Goal: Information Seeking & Learning: Learn about a topic

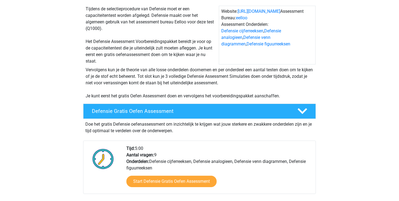
scroll to position [48, 0]
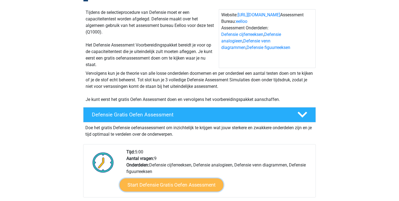
click at [169, 186] on link "Start Defensie Gratis Oefen Assessment" at bounding box center [172, 184] width 104 height 13
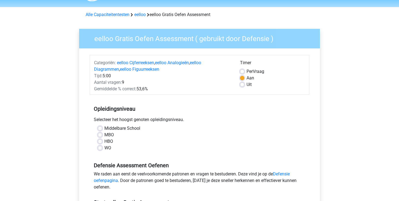
scroll to position [29, 0]
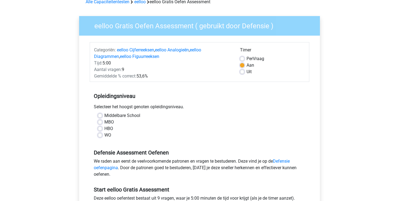
click at [104, 116] on label "Middelbare School" at bounding box center [122, 115] width 36 height 7
click at [101, 116] on input "Middelbare School" at bounding box center [100, 114] width 4 height 5
radio input "true"
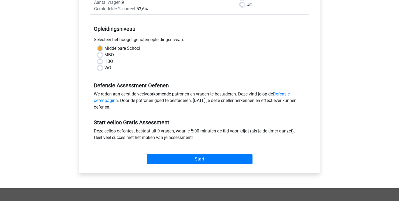
scroll to position [86, 0]
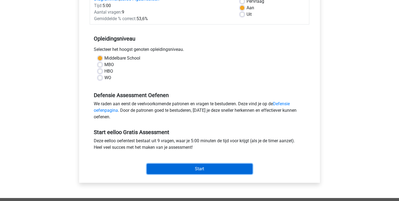
click at [188, 167] on input "Start" at bounding box center [200, 169] width 106 height 10
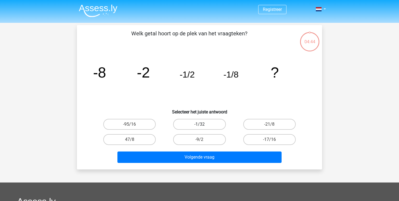
click at [205, 126] on label "-1/32" at bounding box center [199, 124] width 52 height 11
click at [203, 126] on input "-1/32" at bounding box center [202, 126] width 4 height 4
radio input "true"
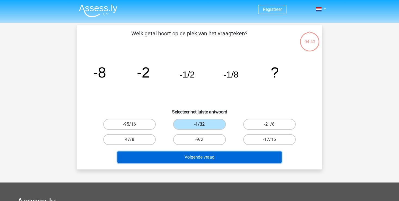
click at [208, 157] on button "Volgende vraag" at bounding box center [199, 156] width 165 height 11
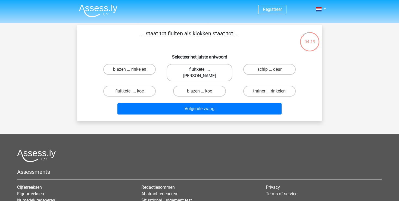
click at [199, 70] on label "fluitketel ... [PERSON_NAME]" at bounding box center [200, 72] width 66 height 17
click at [200, 70] on input "fluitketel ... luiden" at bounding box center [202, 71] width 4 height 4
radio input "true"
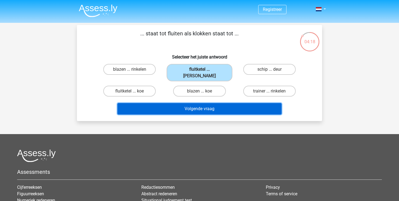
click at [211, 103] on button "Volgende vraag" at bounding box center [199, 108] width 165 height 11
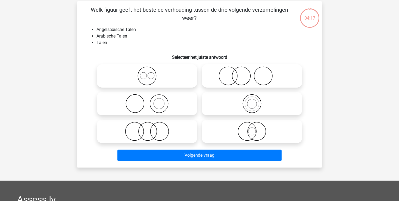
scroll to position [25, 0]
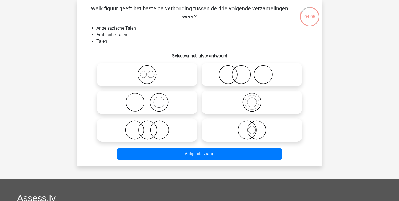
click at [150, 131] on icon at bounding box center [147, 129] width 96 height 19
click at [150, 127] on input "radio" at bounding box center [149, 126] width 4 height 4
radio input "true"
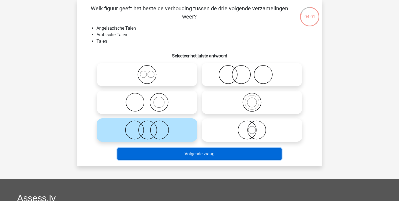
click at [191, 156] on button "Volgende vraag" at bounding box center [199, 153] width 165 height 11
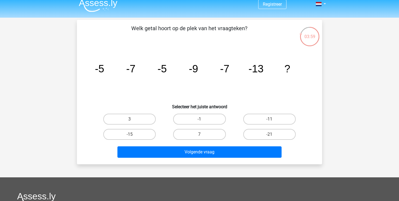
scroll to position [0, 0]
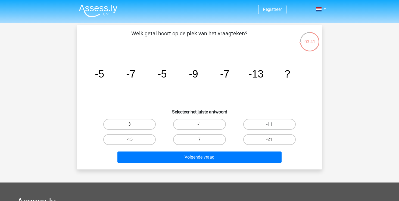
click at [263, 124] on label "-11" at bounding box center [269, 124] width 52 height 11
click at [270, 124] on input "-11" at bounding box center [272, 126] width 4 height 4
radio input "true"
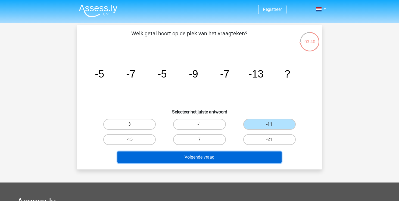
click at [218, 156] on button "Volgende vraag" at bounding box center [199, 156] width 165 height 11
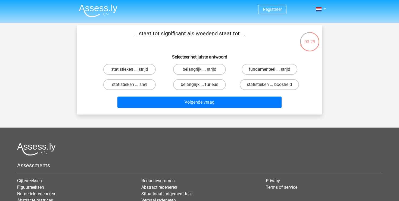
click at [191, 86] on label "belangrijk ... furieus" at bounding box center [199, 84] width 52 height 11
click at [200, 86] on input "belangrijk ... furieus" at bounding box center [202, 87] width 4 height 4
radio input "true"
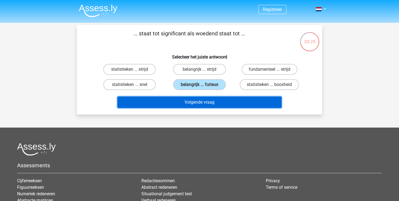
click at [205, 102] on button "Volgende vraag" at bounding box center [199, 102] width 165 height 11
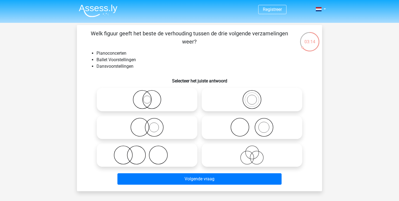
click at [150, 154] on icon at bounding box center [147, 155] width 96 height 19
click at [150, 152] on input "radio" at bounding box center [149, 151] width 4 height 4
radio input "true"
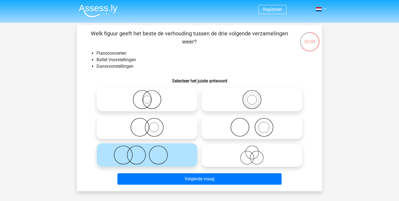
click at [239, 133] on icon at bounding box center [252, 127] width 96 height 19
click at [252, 125] on input "radio" at bounding box center [254, 123] width 4 height 4
radio input "true"
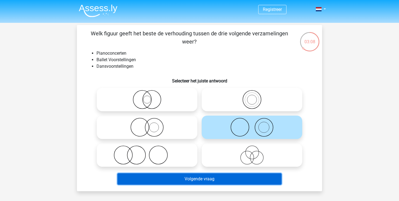
click at [208, 179] on button "Volgende vraag" at bounding box center [199, 178] width 165 height 11
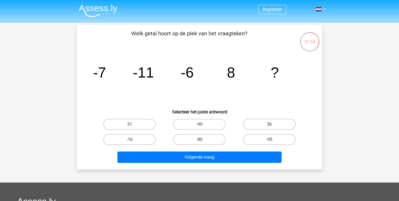
click at [133, 140] on input "-16" at bounding box center [132, 142] width 4 height 4
radio input "true"
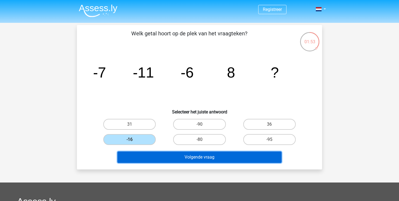
click at [162, 155] on button "Volgende vraag" at bounding box center [199, 156] width 165 height 11
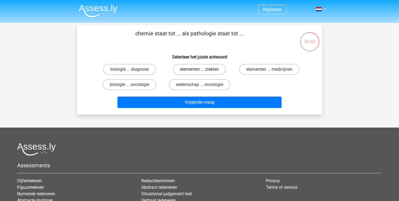
click at [206, 68] on label "elementen ... ziekten" at bounding box center [199, 69] width 53 height 11
click at [203, 69] on input "elementen ... ziekten" at bounding box center [202, 71] width 4 height 4
radio input "true"
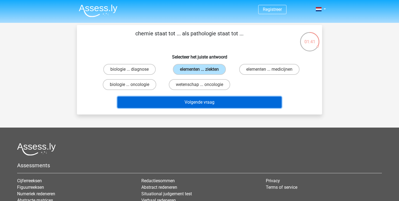
click at [207, 101] on button "Volgende vraag" at bounding box center [199, 102] width 165 height 11
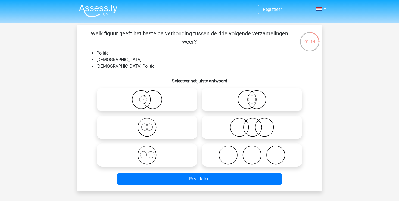
click at [249, 99] on icon at bounding box center [252, 99] width 96 height 19
click at [252, 97] on input "radio" at bounding box center [254, 95] width 4 height 4
radio input "true"
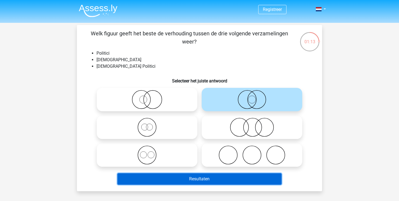
click at [205, 178] on button "Resultaten" at bounding box center [199, 178] width 165 height 11
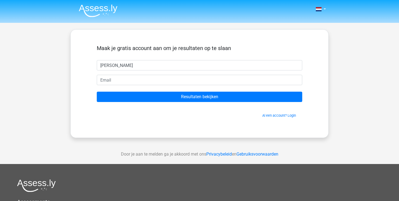
type input "stef gaj"
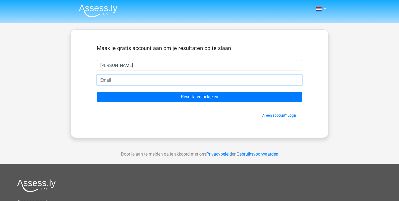
click at [127, 82] on input "email" at bounding box center [200, 80] width 206 height 10
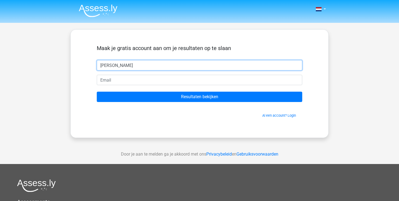
drag, startPoint x: 138, startPoint y: 66, endPoint x: 43, endPoint y: 62, distance: 95.0
click at [97, 62] on input "stef gaj" at bounding box center [200, 65] width 206 height 10
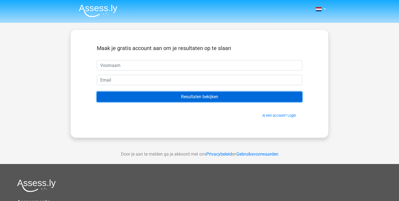
click at [177, 97] on input "Resultaten bekijken" at bounding box center [200, 97] width 206 height 10
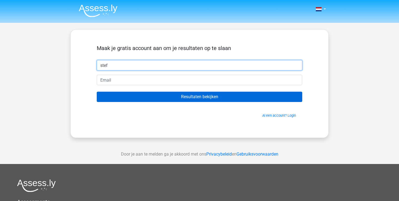
type input "stef"
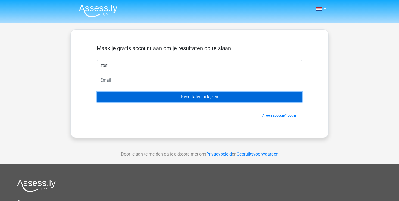
click at [121, 102] on input "Resultaten bekijken" at bounding box center [200, 97] width 206 height 10
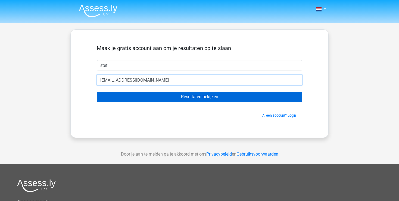
type input "[EMAIL_ADDRESS][DOMAIN_NAME]"
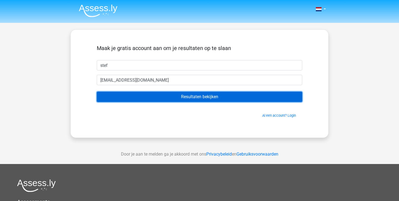
click at [159, 94] on input "Resultaten bekijken" at bounding box center [200, 97] width 206 height 10
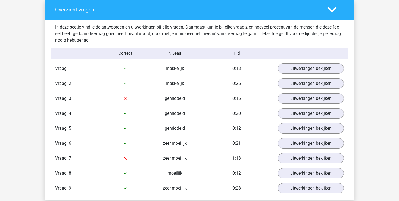
scroll to position [546, 0]
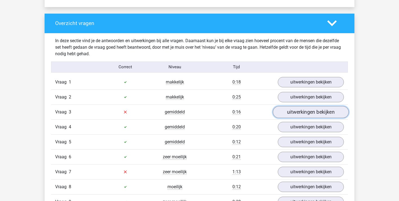
click at [312, 110] on link "uitwerkingen bekijken" at bounding box center [311, 112] width 76 height 12
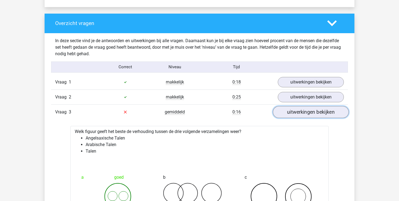
click at [309, 111] on link "uitwerkingen bekijken" at bounding box center [311, 112] width 76 height 12
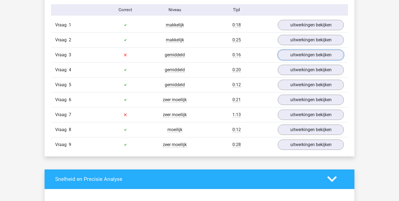
scroll to position [603, 0]
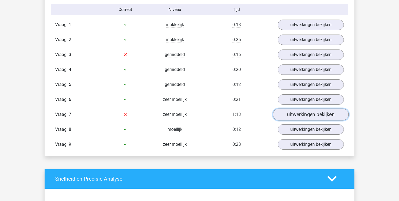
click at [299, 112] on link "uitwerkingen bekijken" at bounding box center [311, 115] width 76 height 12
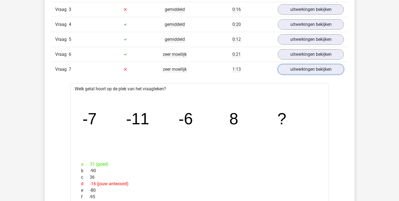
scroll to position [632, 0]
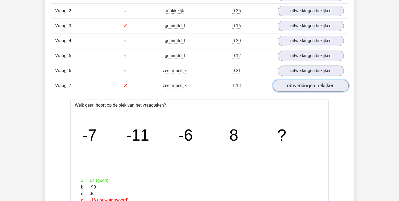
click at [315, 83] on link "uitwerkingen bekijken" at bounding box center [311, 86] width 76 height 12
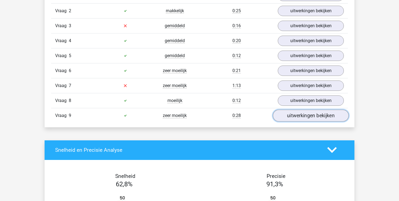
click at [298, 113] on link "uitwerkingen bekijken" at bounding box center [311, 116] width 76 height 12
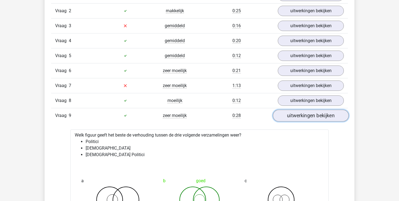
click at [297, 116] on link "uitwerkingen bekijken" at bounding box center [311, 116] width 76 height 12
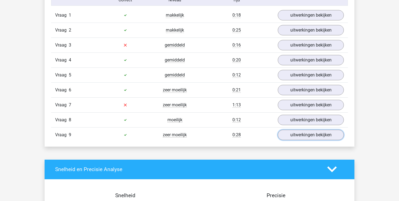
scroll to position [603, 0]
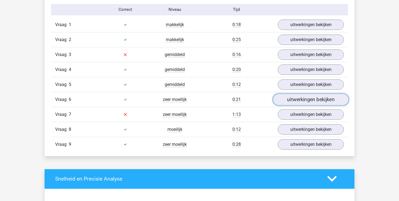
click at [293, 100] on link "uitwerkingen bekijken" at bounding box center [311, 100] width 76 height 12
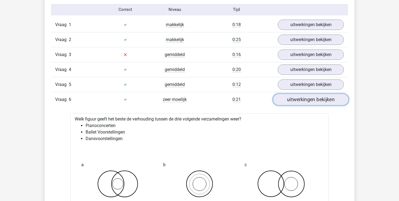
click at [293, 100] on link "uitwerkingen bekijken" at bounding box center [311, 100] width 76 height 12
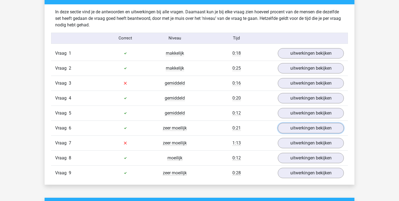
scroll to position [546, 0]
